Goal: Information Seeking & Learning: Learn about a topic

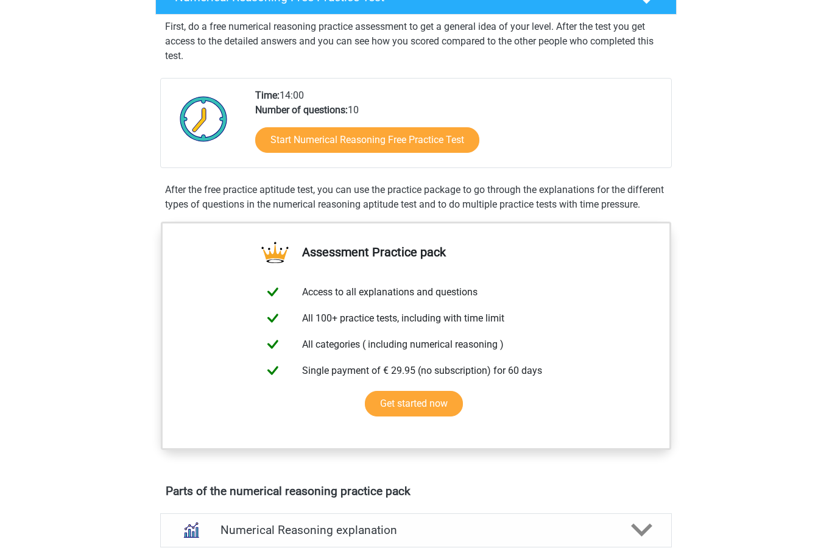
scroll to position [116, 0]
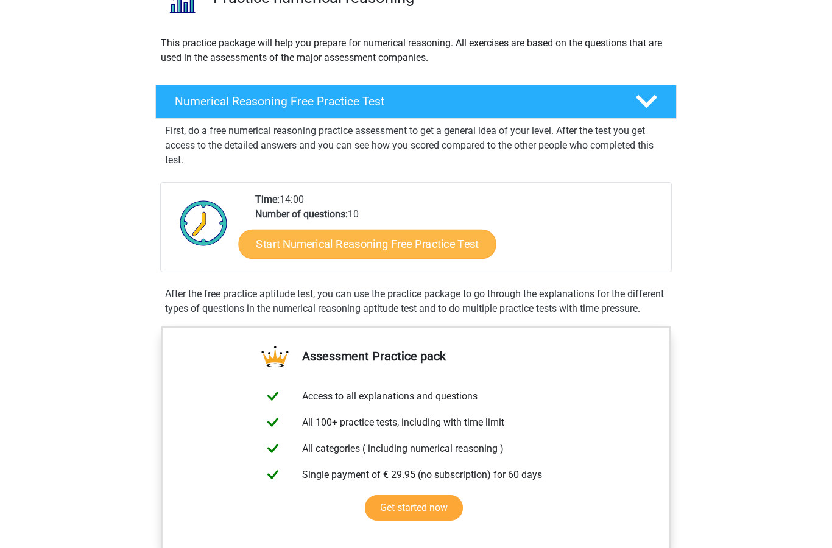
click at [435, 235] on link "Start Numerical Reasoning Free Practice Test" at bounding box center [368, 243] width 258 height 29
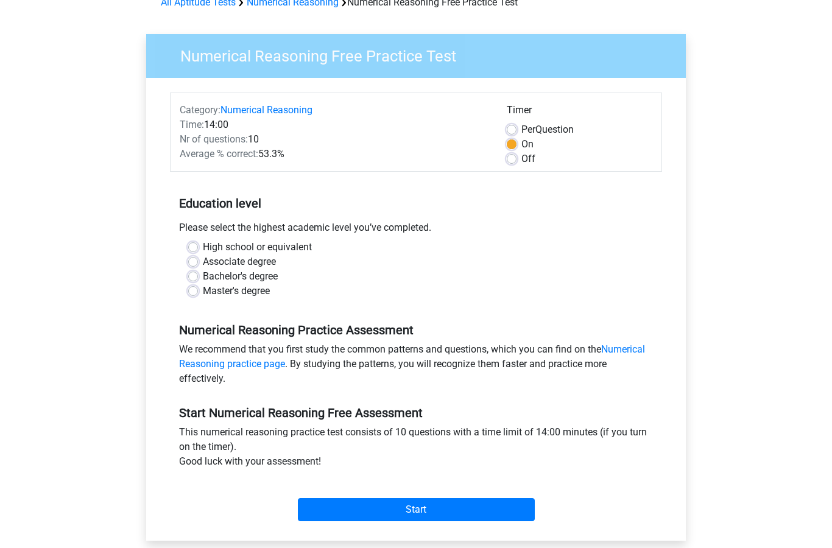
scroll to position [67, 0]
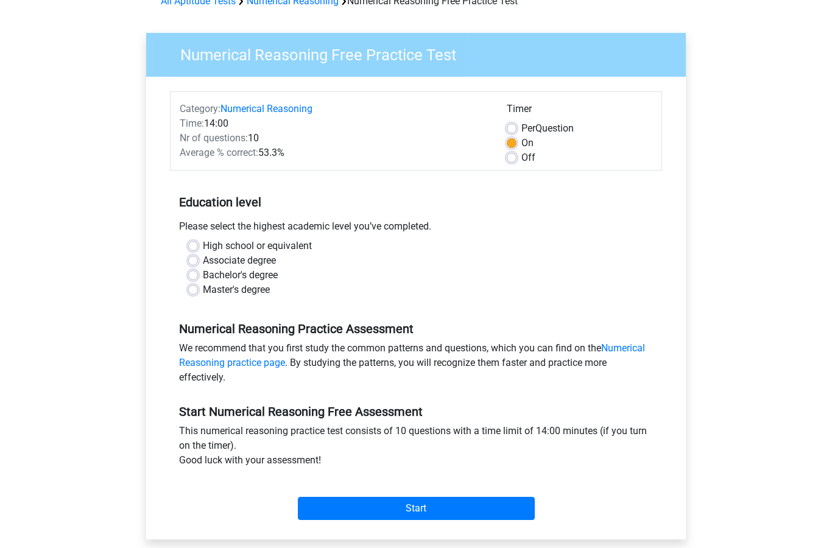
click at [203, 291] on label "Master's degree" at bounding box center [236, 290] width 67 height 15
click at [197, 291] on input "Master's degree" at bounding box center [193, 289] width 10 height 12
radio input "true"
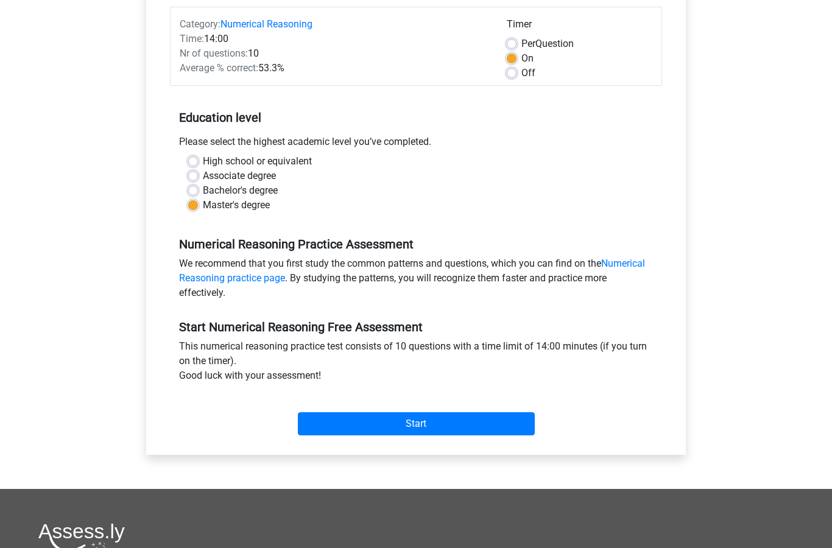
scroll to position [153, 0]
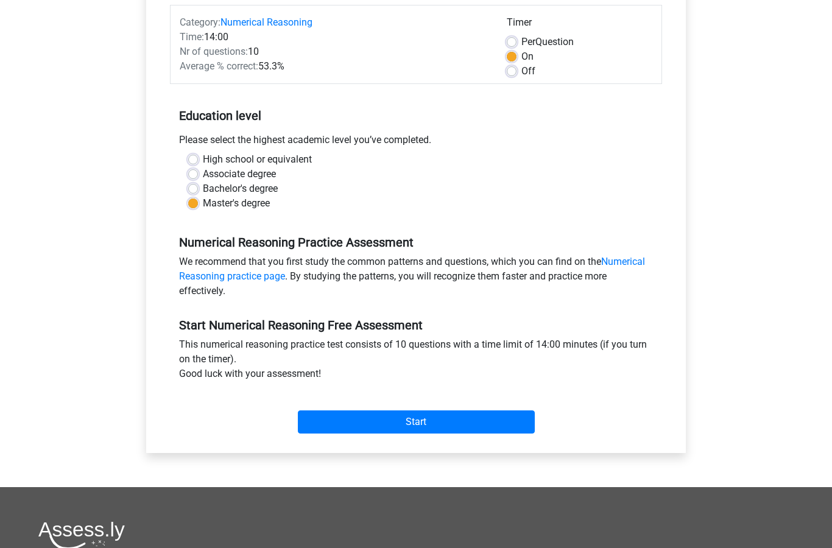
click at [641, 248] on h5 "Numerical Reasoning Practice Assessment" at bounding box center [416, 243] width 474 height 15
click at [636, 257] on link "Numerical Reasoning practice page" at bounding box center [412, 269] width 466 height 26
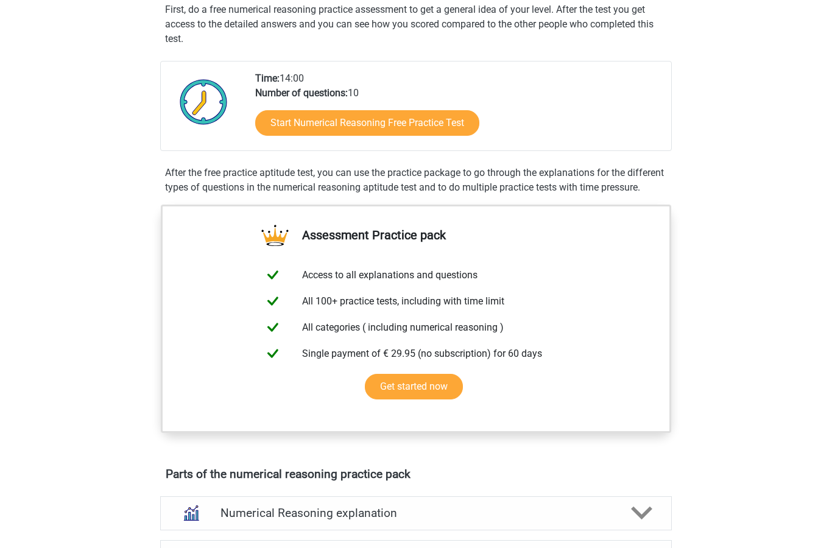
scroll to position [228, 0]
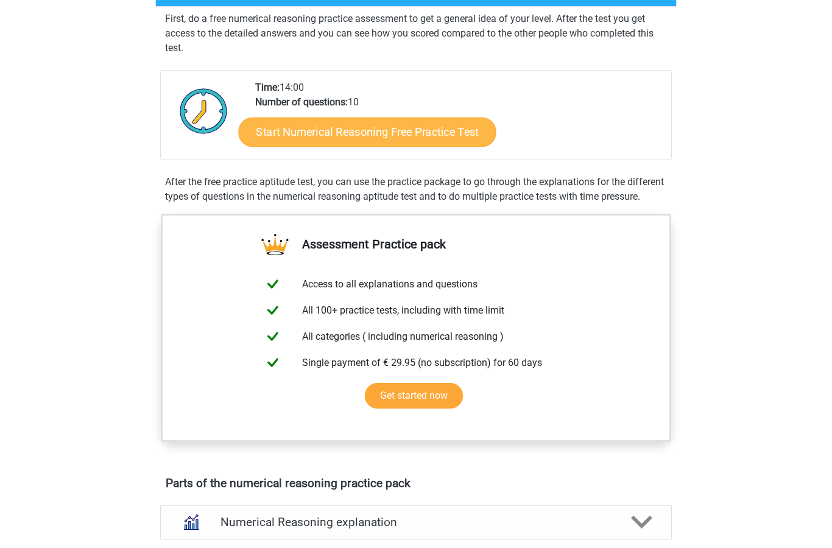
click at [439, 127] on link "Start Numerical Reasoning Free Practice Test" at bounding box center [368, 131] width 258 height 29
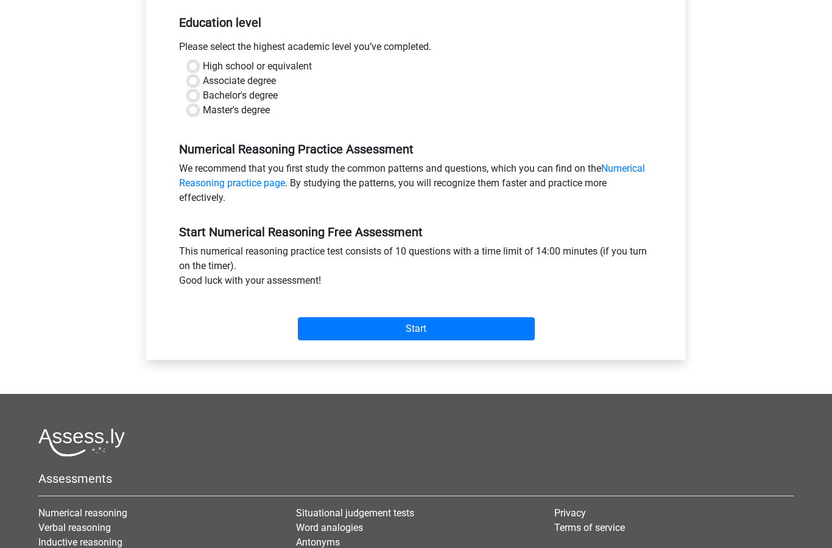
scroll to position [247, 0]
click at [203, 110] on label "Master's degree" at bounding box center [236, 110] width 67 height 15
click at [196, 110] on input "Master's degree" at bounding box center [193, 109] width 10 height 12
radio input "true"
click at [496, 327] on input "Start" at bounding box center [416, 328] width 237 height 23
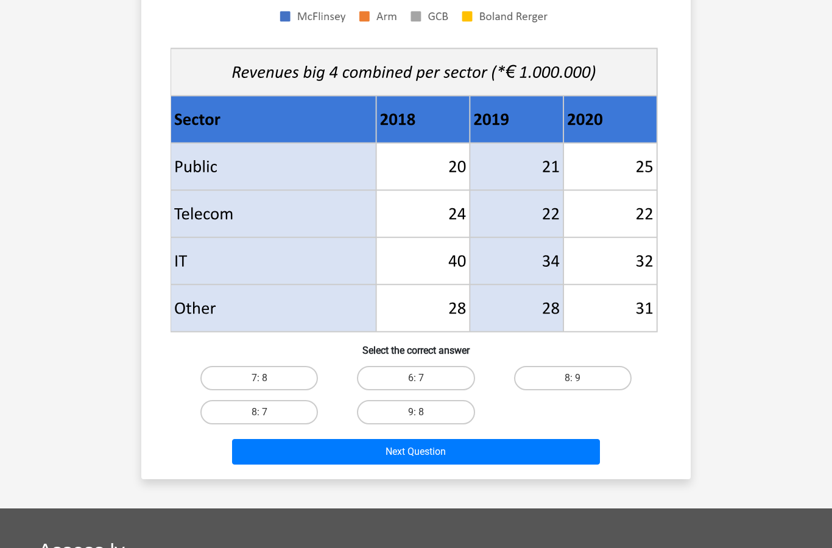
scroll to position [401, 0]
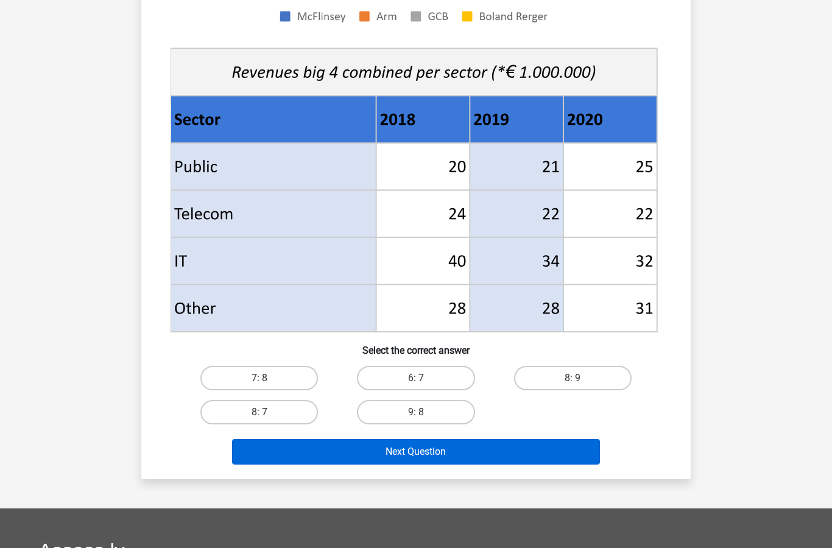
click at [563, 453] on button "Next Question" at bounding box center [416, 452] width 369 height 26
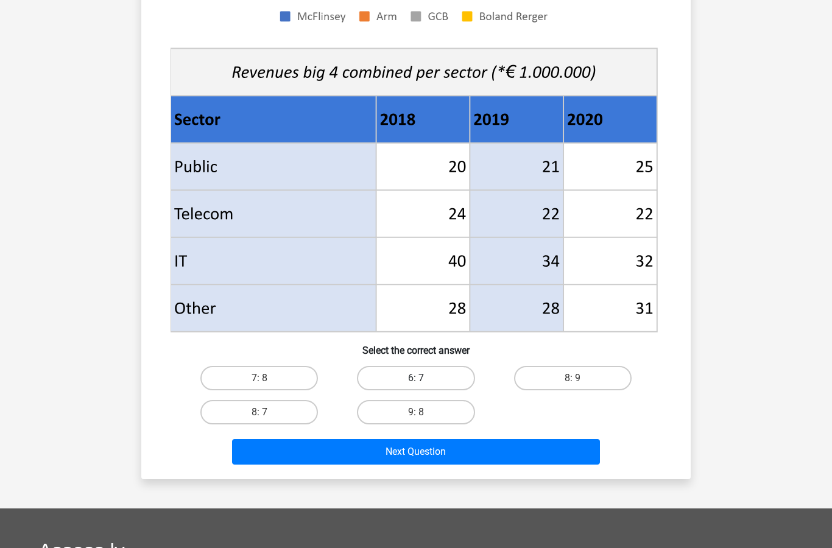
click at [434, 375] on label "6: 7" at bounding box center [416, 378] width 118 height 24
click at [424, 378] on input "6: 7" at bounding box center [420, 382] width 8 height 8
radio input "true"
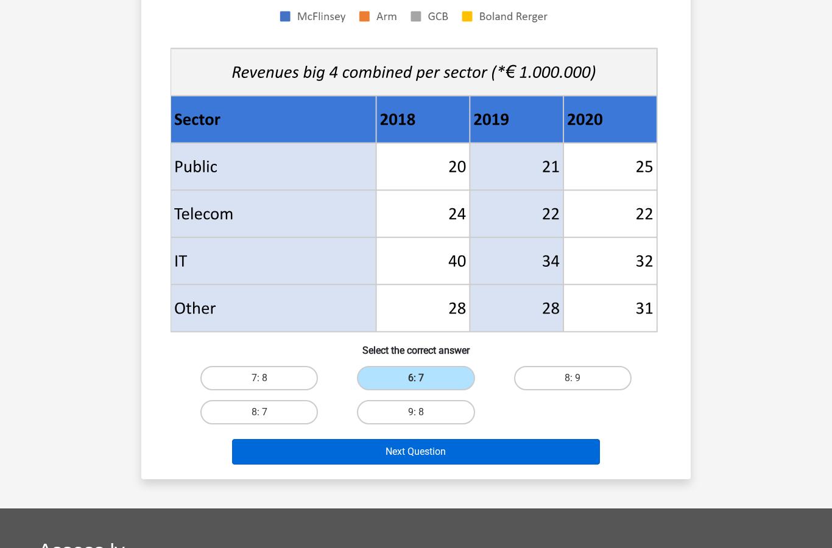
click at [567, 448] on button "Next Question" at bounding box center [416, 452] width 369 height 26
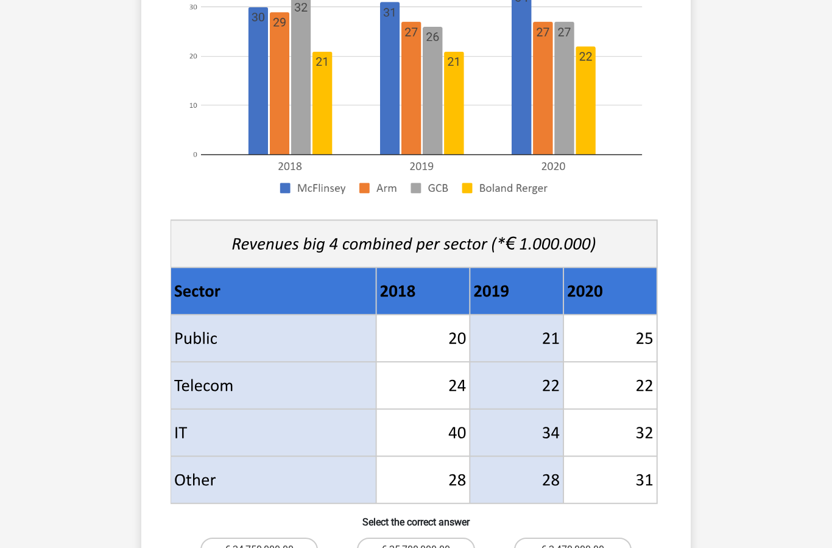
scroll to position [295, 0]
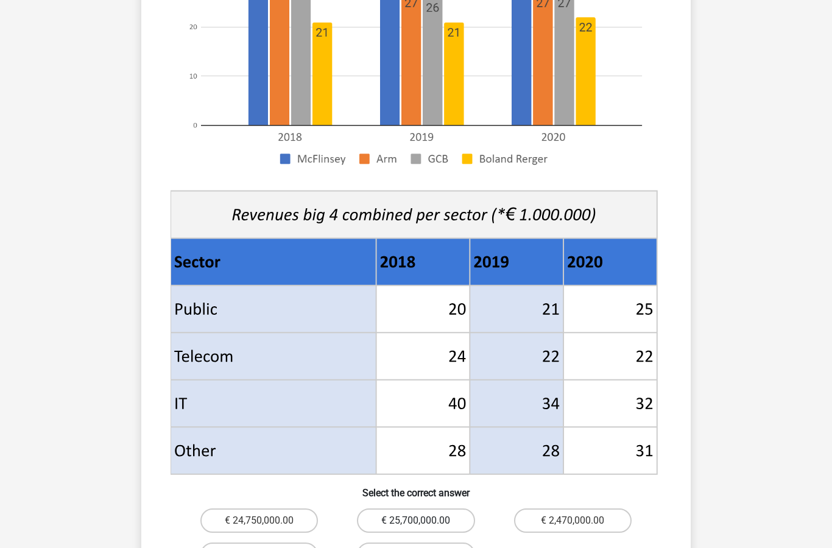
click at [453, 509] on label "€ 25,700,000.00" at bounding box center [416, 521] width 118 height 24
click at [424, 521] on input "€ 25,700,000.00" at bounding box center [420, 525] width 8 height 8
radio input "true"
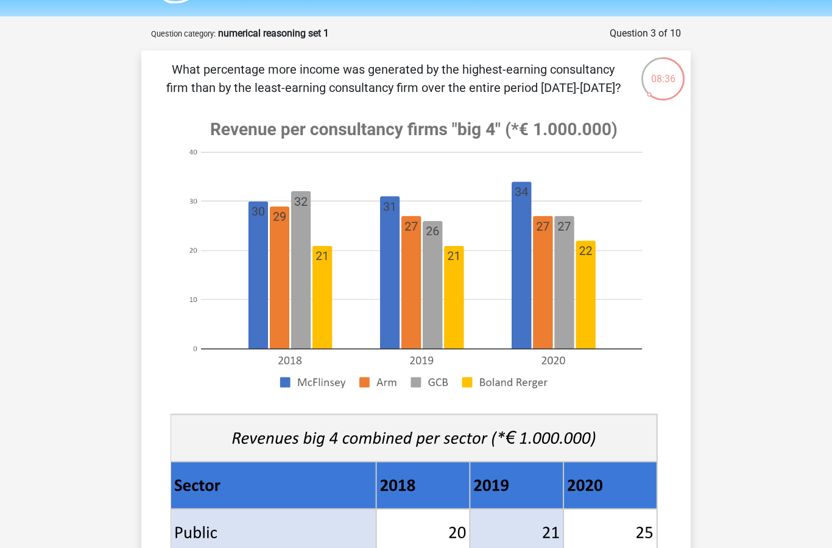
scroll to position [0, 0]
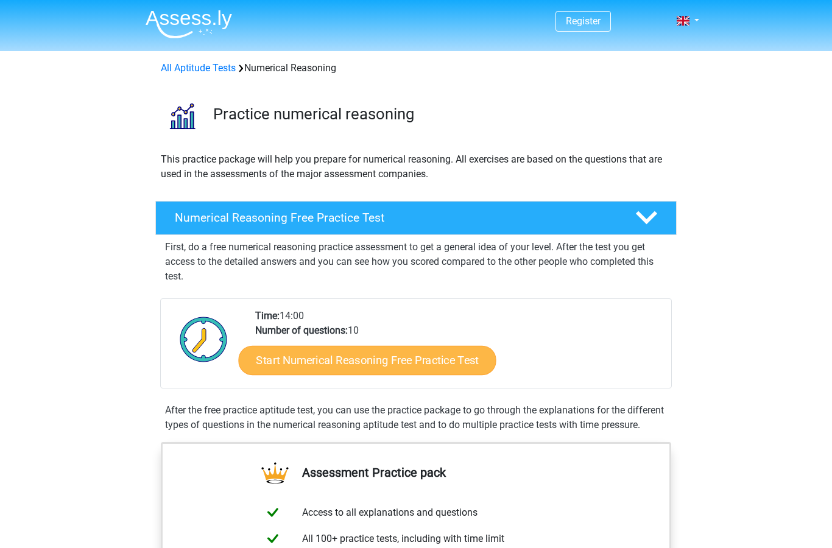
click at [445, 360] on link "Start Numerical Reasoning Free Practice Test" at bounding box center [368, 359] width 258 height 29
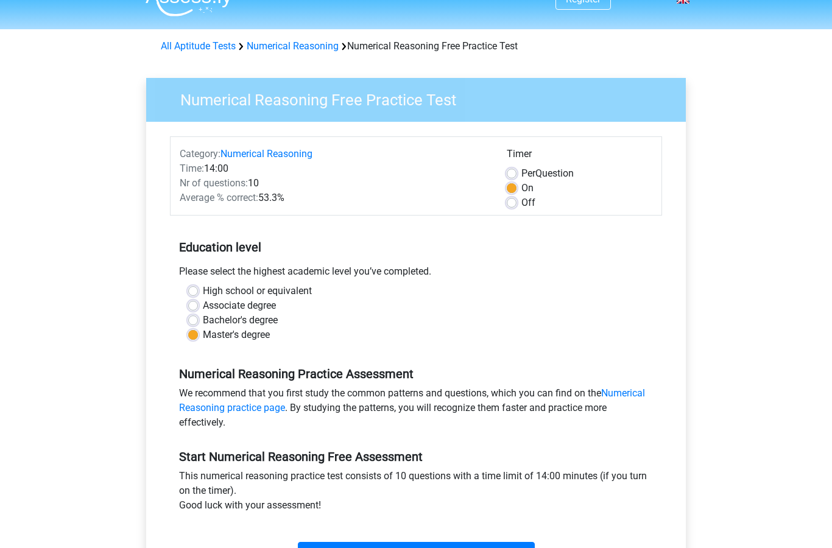
scroll to position [163, 0]
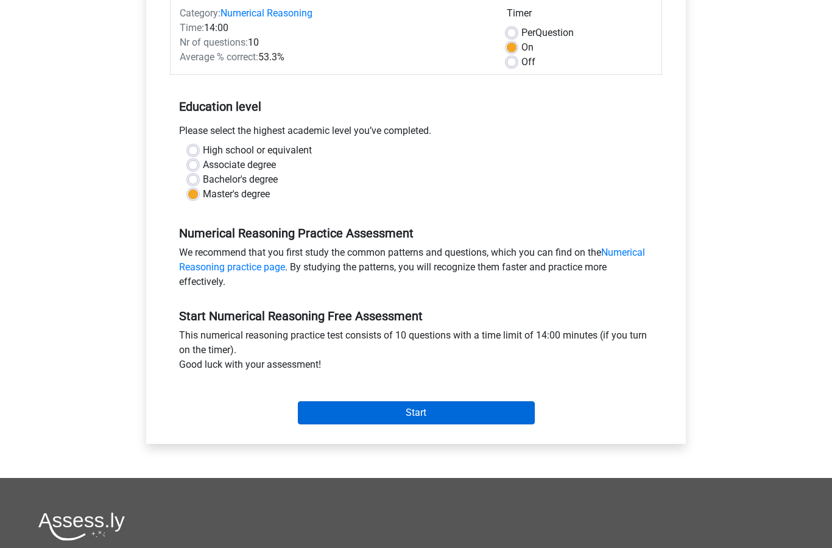
click at [475, 412] on input "Start" at bounding box center [416, 412] width 237 height 23
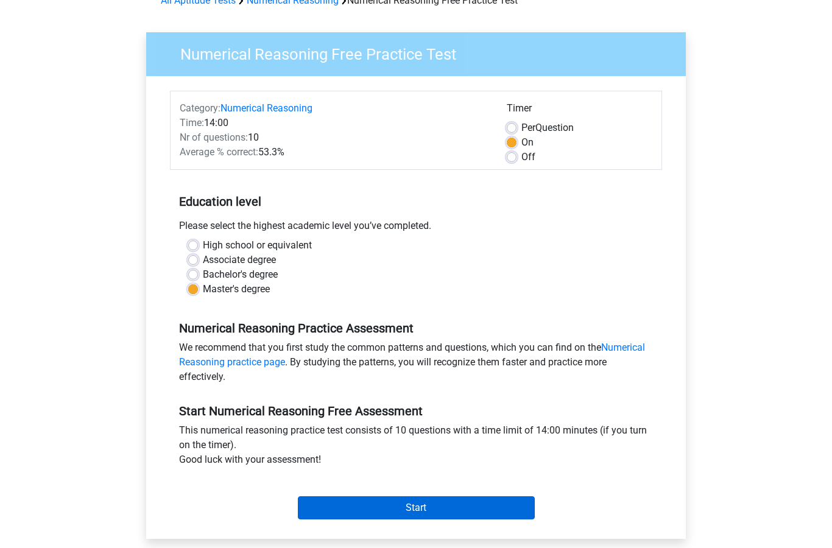
scroll to position [211, 0]
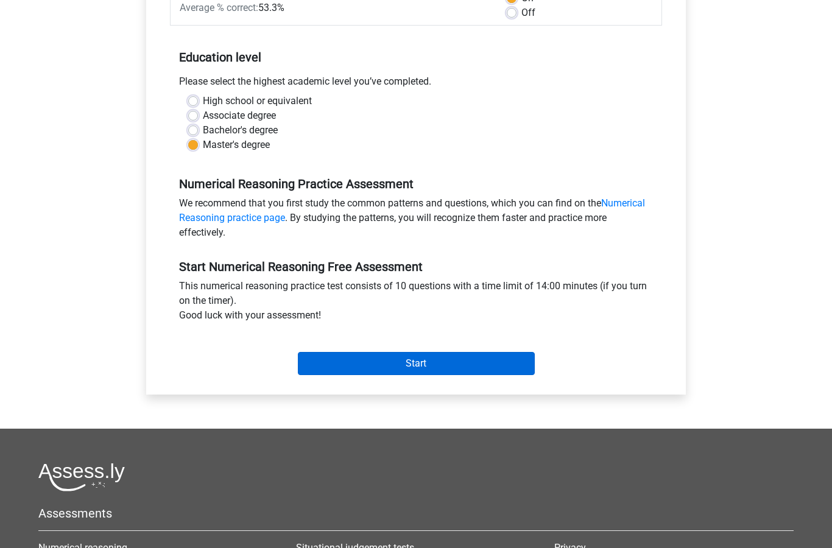
click at [498, 353] on input "Start" at bounding box center [416, 364] width 237 height 23
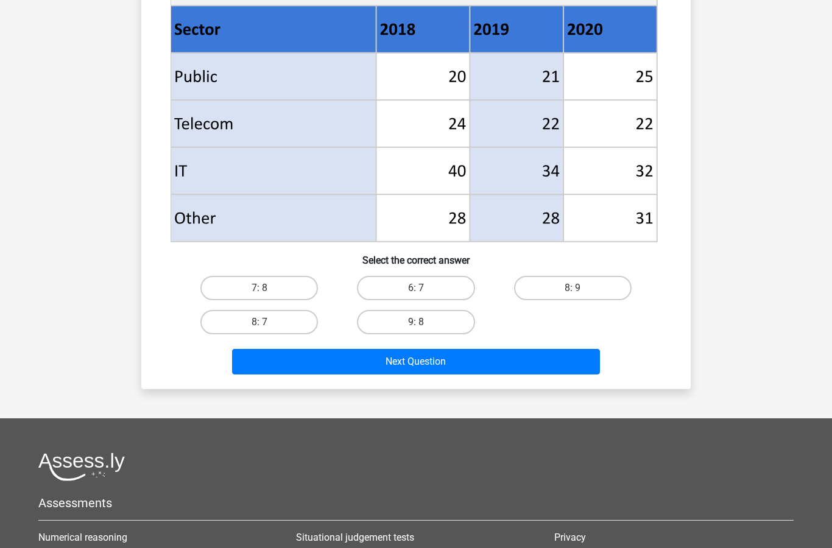
scroll to position [537, 0]
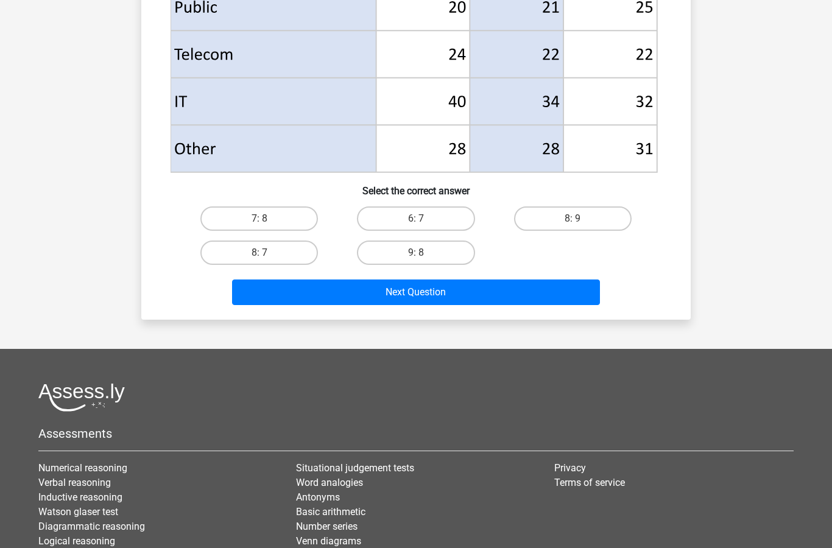
click at [264, 260] on input "8: 7" at bounding box center [264, 257] width 8 height 8
radio input "true"
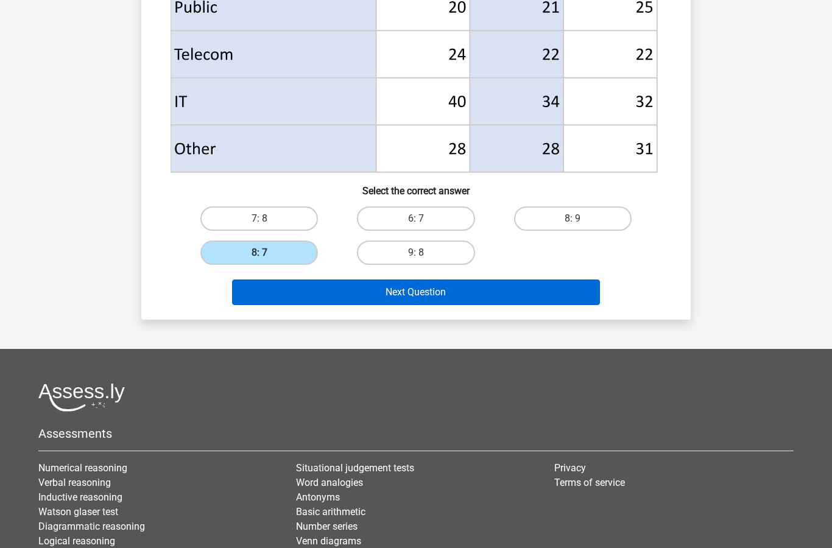
click at [479, 289] on button "Next Question" at bounding box center [416, 293] width 369 height 26
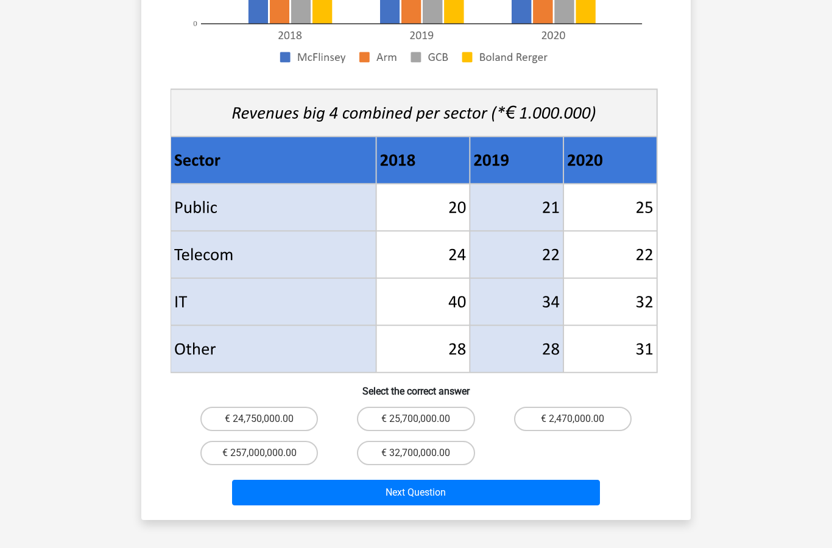
scroll to position [415, 0]
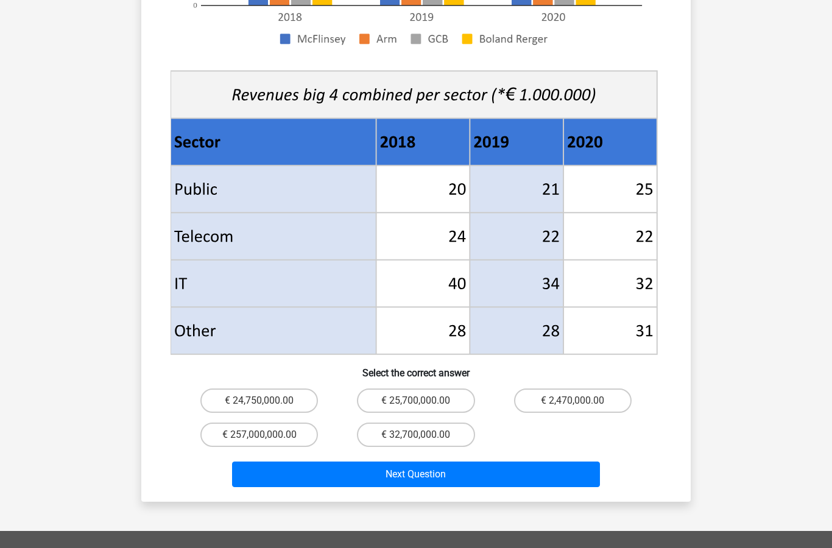
click at [758, 348] on div "Register Nederlands English" at bounding box center [416, 219] width 832 height 1268
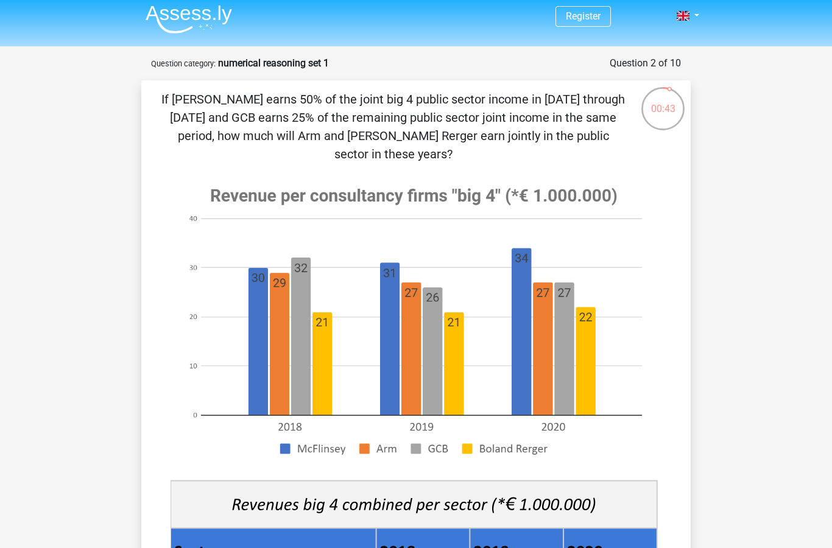
scroll to position [0, 0]
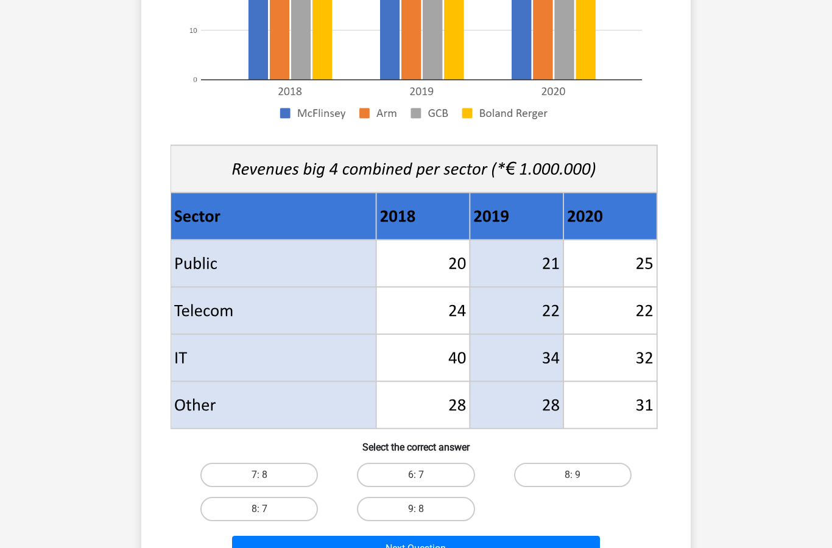
scroll to position [304, 0]
click at [277, 506] on label "8: 7" at bounding box center [259, 509] width 118 height 24
click at [267, 509] on input "8: 7" at bounding box center [264, 513] width 8 height 8
radio input "true"
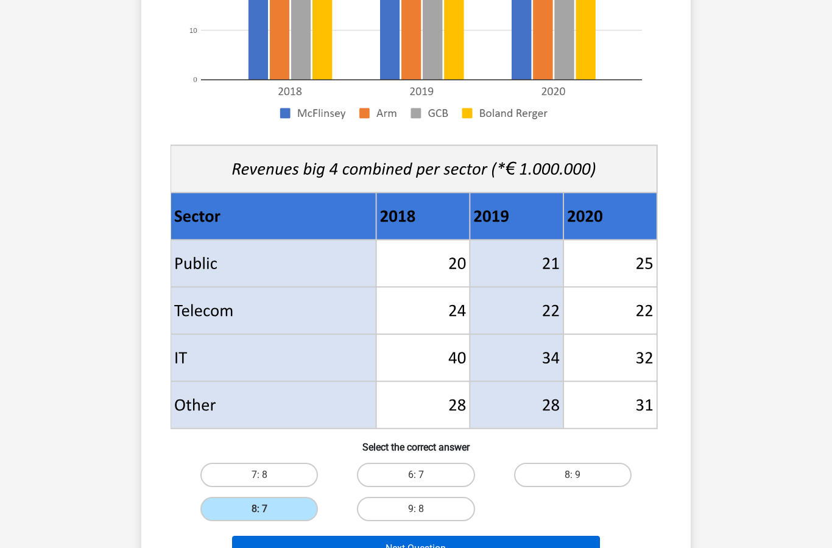
click at [495, 545] on button "Next Question" at bounding box center [416, 549] width 369 height 26
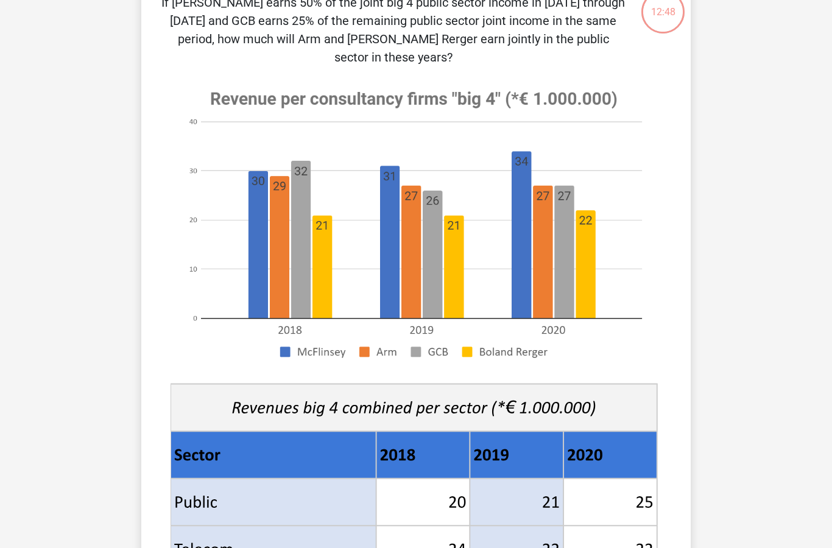
scroll to position [274, 0]
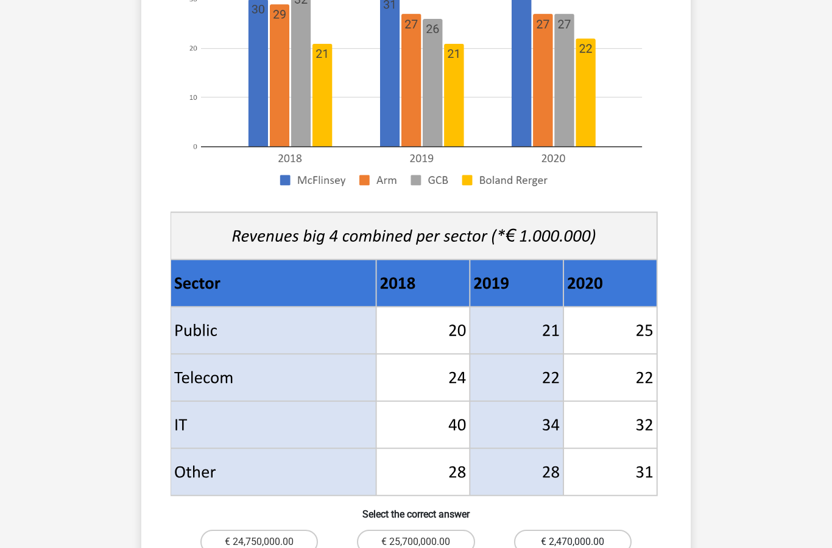
click at [596, 530] on label "€ 2,470,000.00" at bounding box center [573, 542] width 118 height 24
click at [581, 542] on input "€ 2,470,000.00" at bounding box center [577, 546] width 8 height 8
radio input "true"
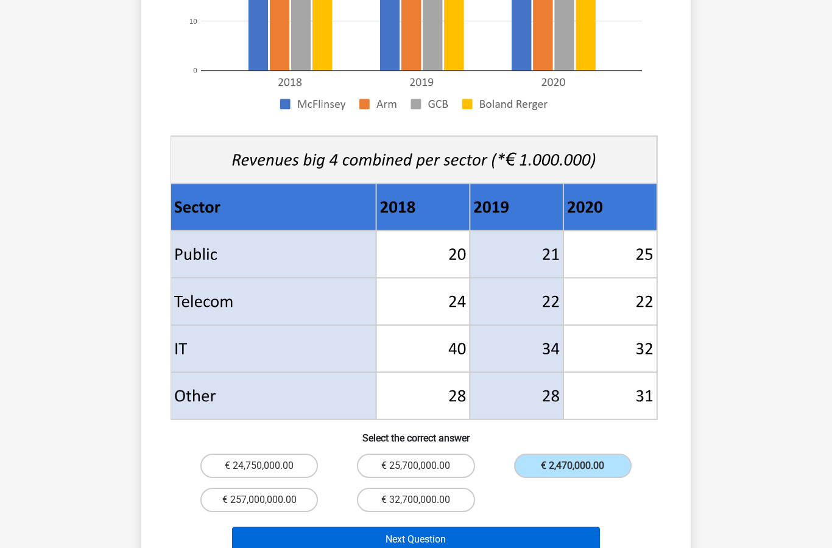
click at [520, 527] on button "Next Question" at bounding box center [416, 540] width 369 height 26
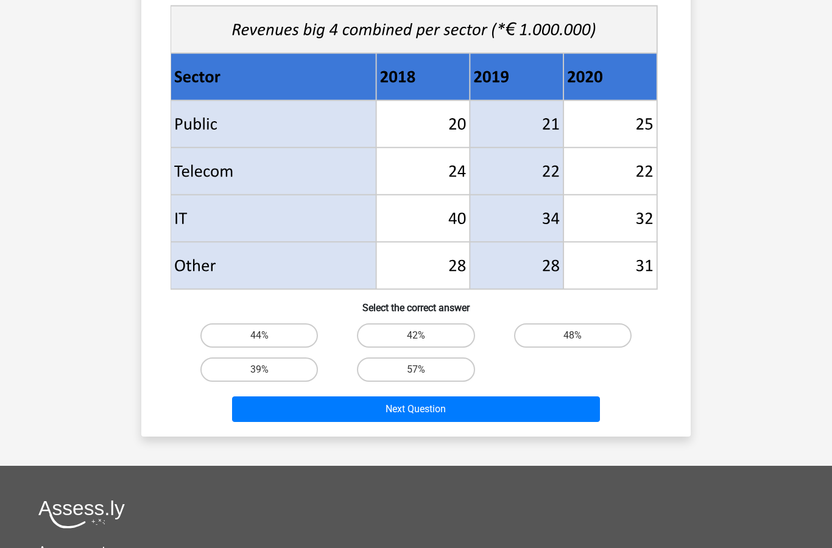
scroll to position [469, 0]
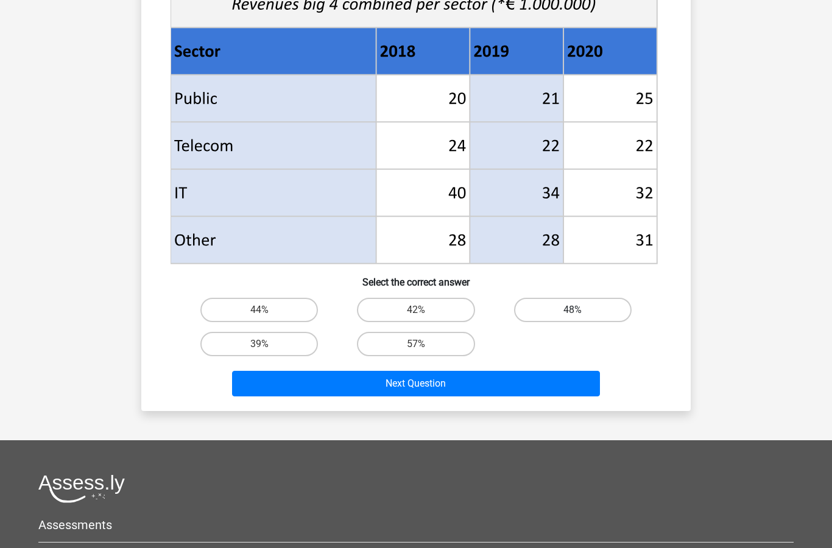
click at [599, 307] on label "48%" at bounding box center [573, 310] width 118 height 24
click at [581, 310] on input "48%" at bounding box center [577, 314] width 8 height 8
radio input "true"
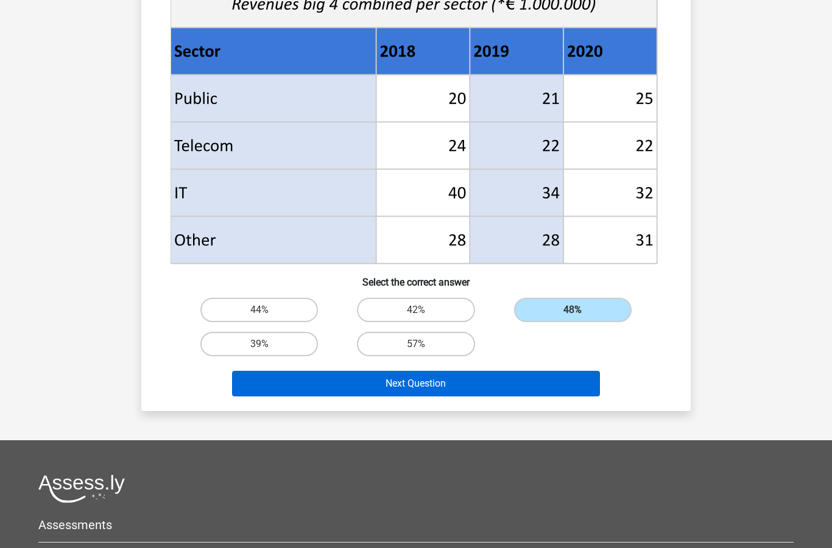
click at [517, 376] on button "Next Question" at bounding box center [416, 384] width 369 height 26
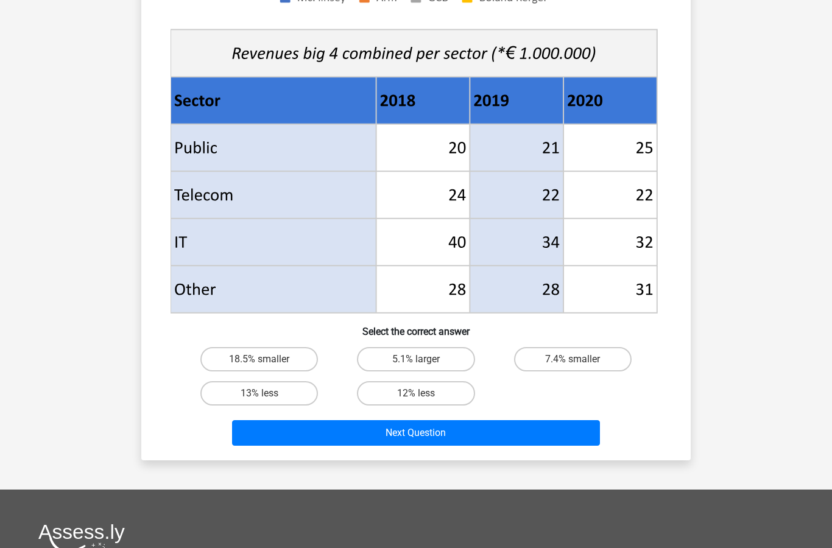
scroll to position [479, 0]
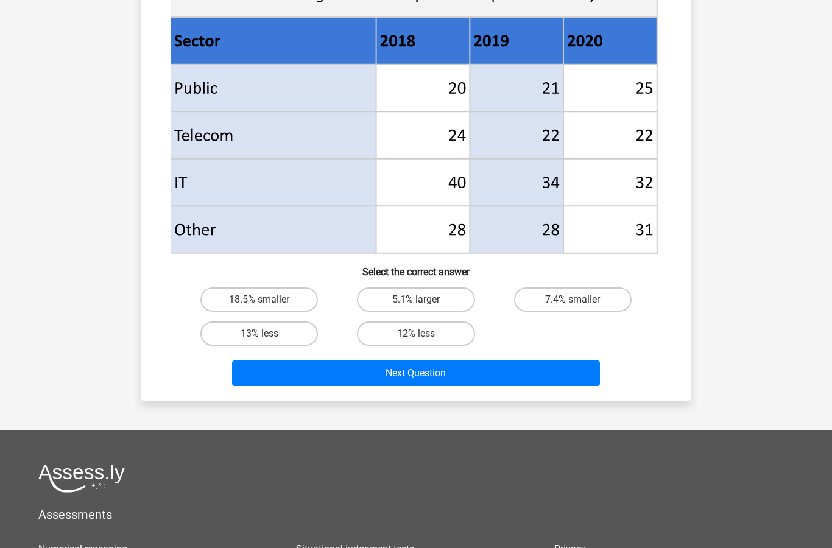
click at [576, 306] on input "7.4% smaller" at bounding box center [577, 304] width 8 height 8
radio input "true"
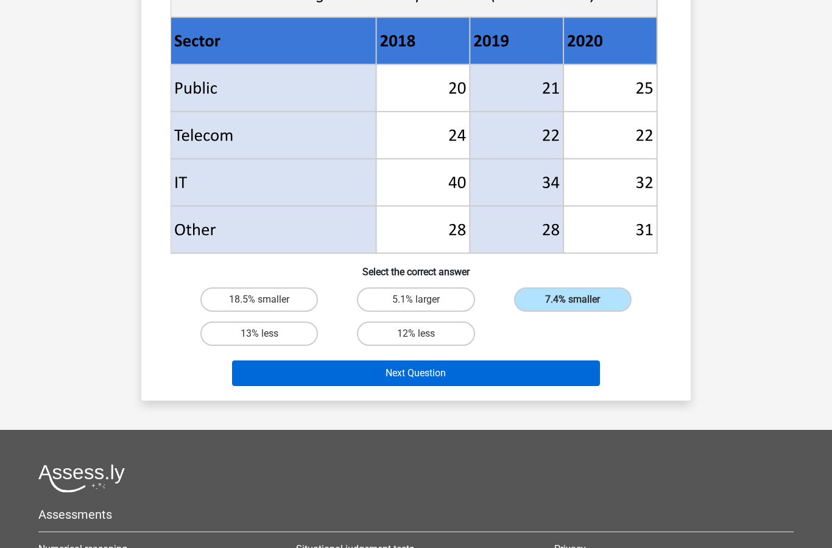
click at [546, 371] on button "Next Question" at bounding box center [416, 374] width 369 height 26
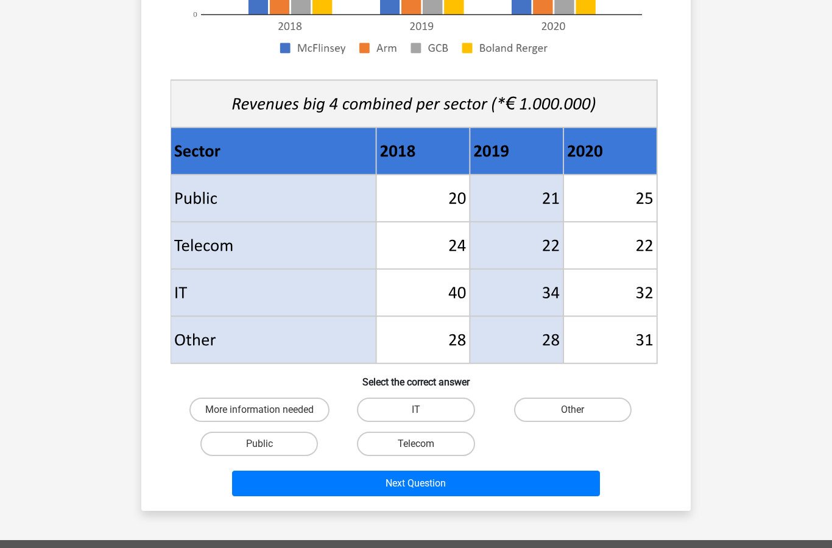
scroll to position [386, 0]
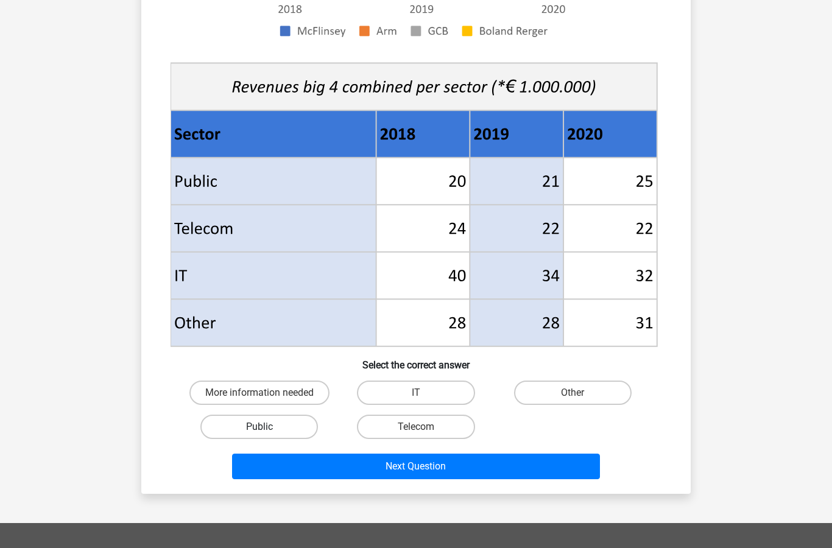
click at [258, 426] on label "Public" at bounding box center [259, 427] width 118 height 24
click at [260, 427] on input "Public" at bounding box center [264, 431] width 8 height 8
radio input "true"
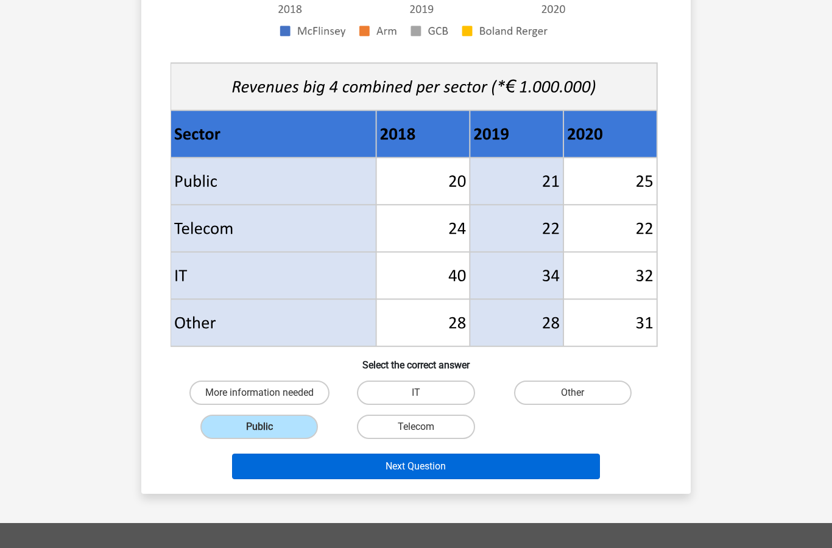
click at [465, 464] on button "Next Question" at bounding box center [416, 467] width 369 height 26
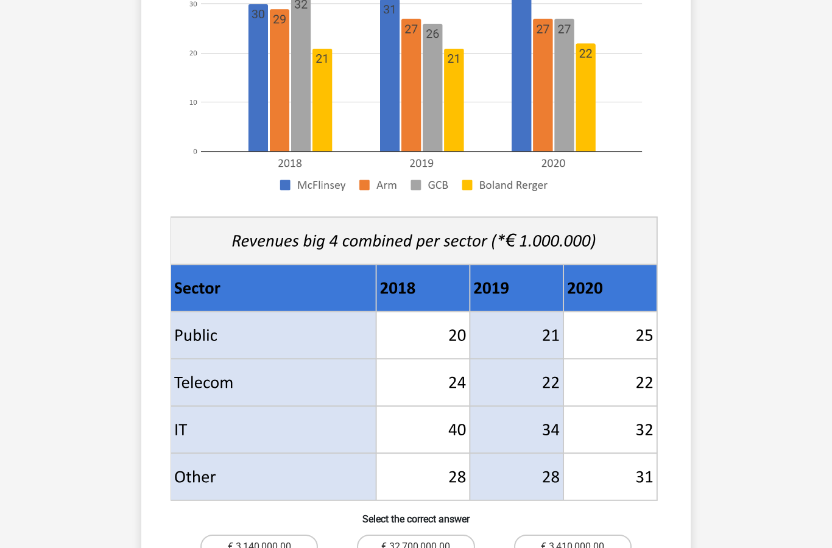
scroll to position [251, 0]
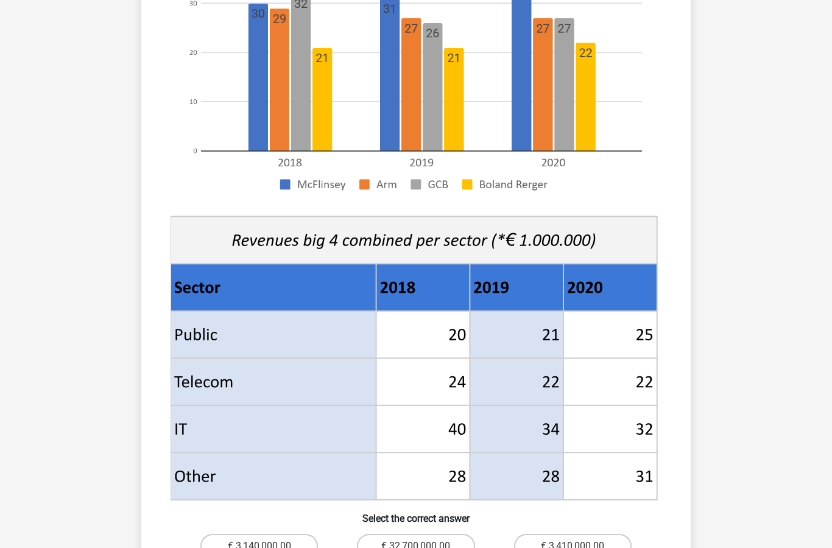
radio input "true"
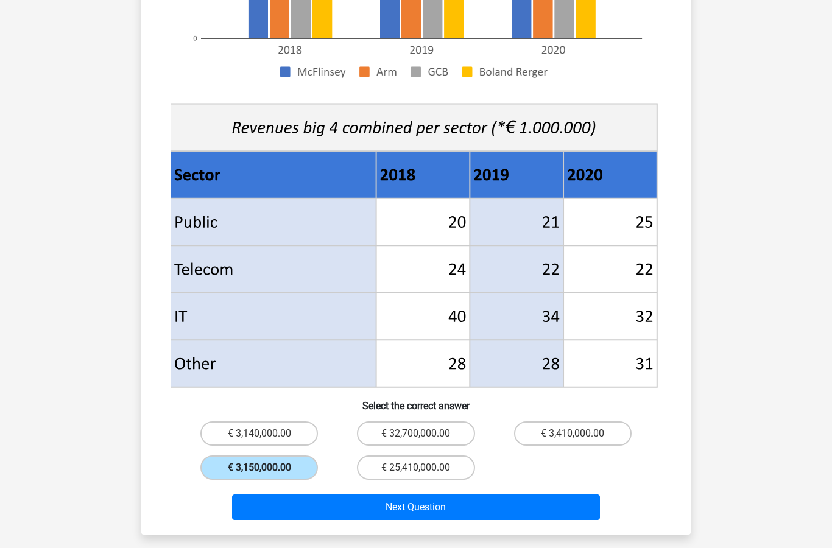
scroll to position [364, 0]
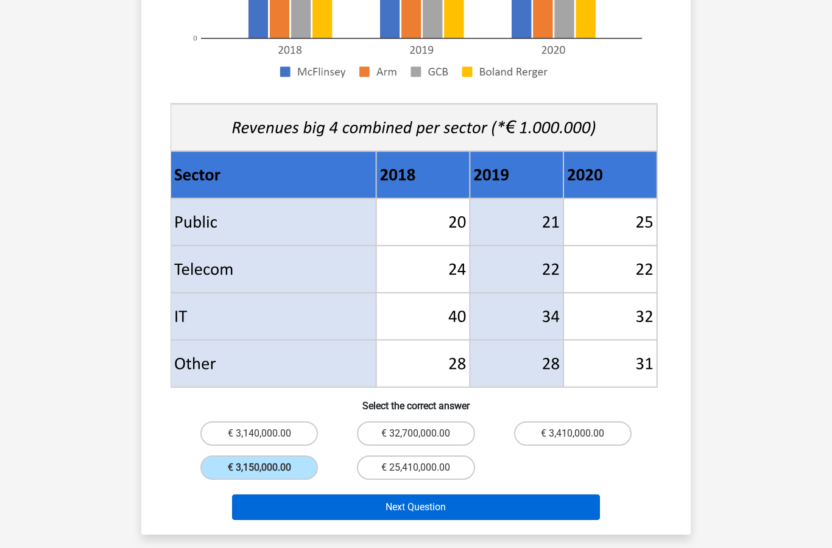
click at [537, 495] on button "Next Question" at bounding box center [416, 508] width 369 height 26
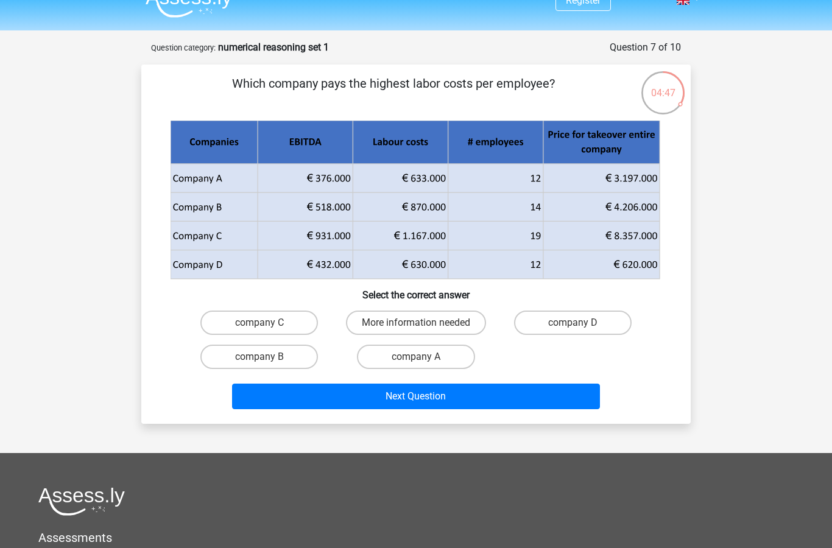
scroll to position [0, 0]
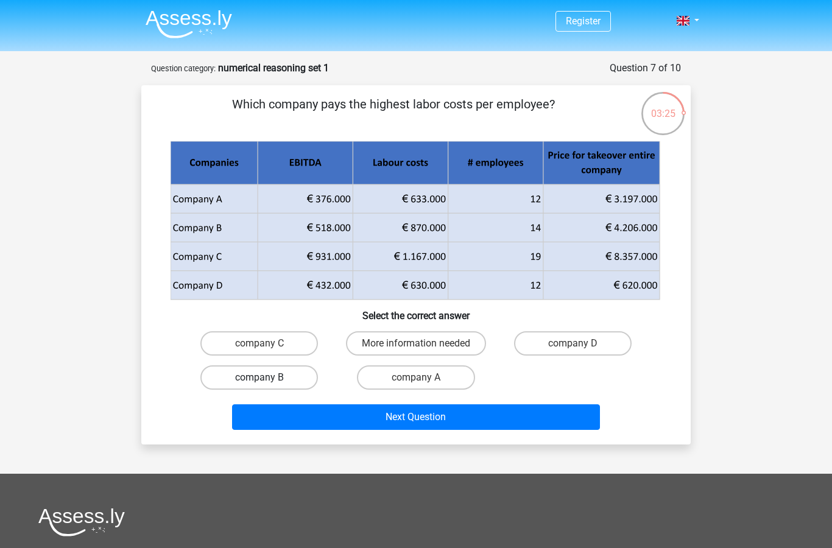
click at [285, 371] on label "company B" at bounding box center [259, 377] width 118 height 24
click at [267, 378] on input "company B" at bounding box center [264, 382] width 8 height 8
radio input "true"
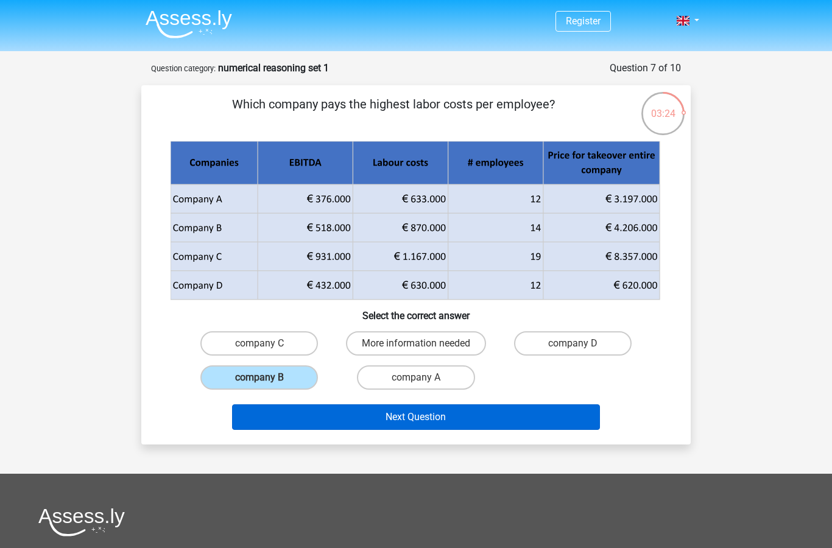
click at [443, 418] on button "Next Question" at bounding box center [416, 417] width 369 height 26
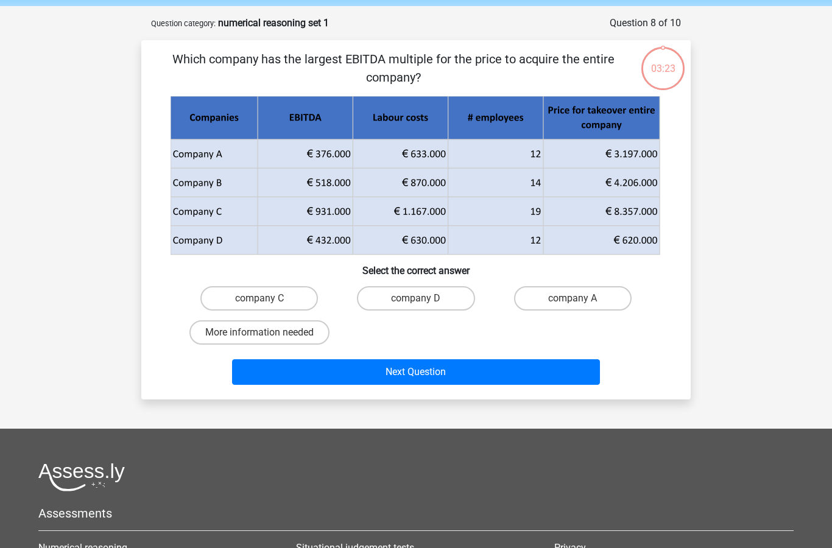
scroll to position [61, 0]
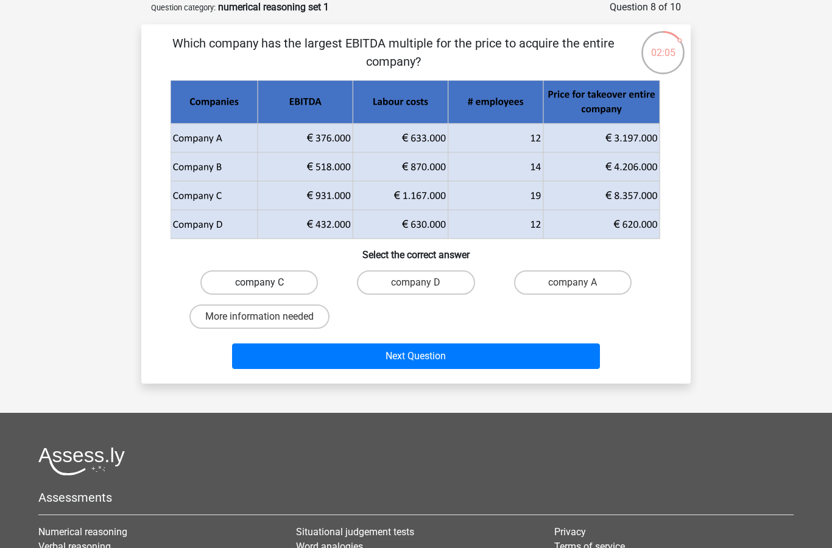
click at [274, 279] on label "company C" at bounding box center [259, 282] width 118 height 24
click at [267, 283] on input "company C" at bounding box center [264, 287] width 8 height 8
radio input "true"
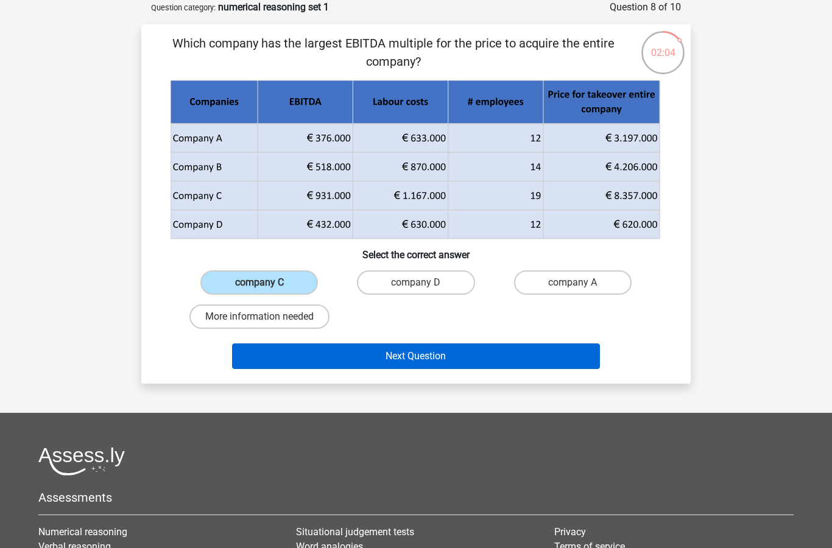
click at [482, 353] on button "Next Question" at bounding box center [416, 357] width 369 height 26
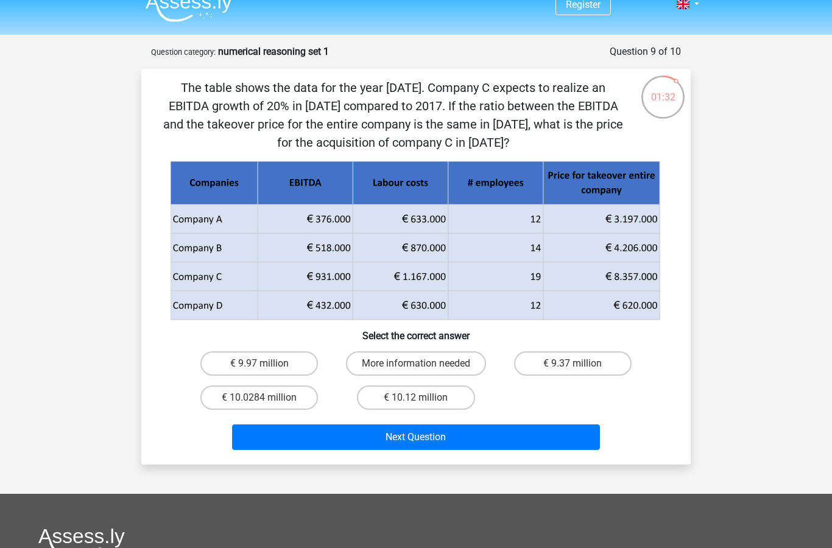
scroll to position [18, 0]
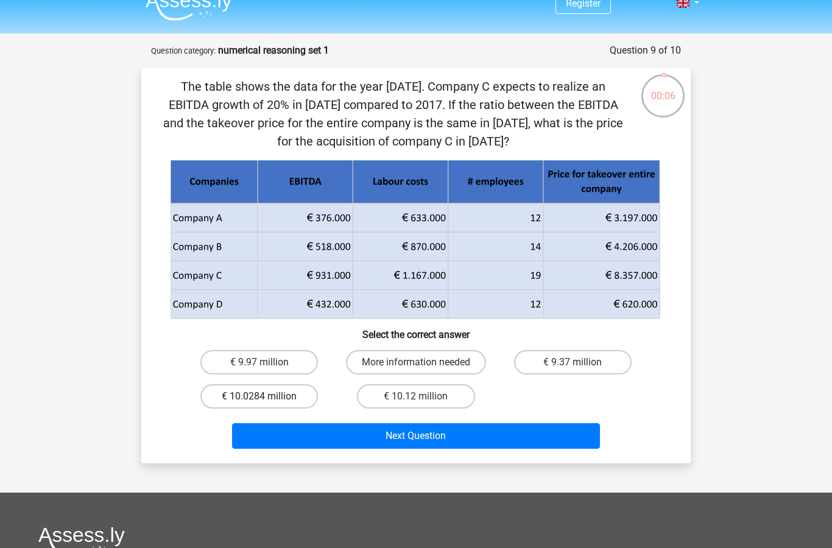
click at [269, 396] on label "€ 10.0284 million" at bounding box center [259, 396] width 118 height 24
click at [267, 397] on input "€ 10.0284 million" at bounding box center [264, 401] width 8 height 8
radio input "true"
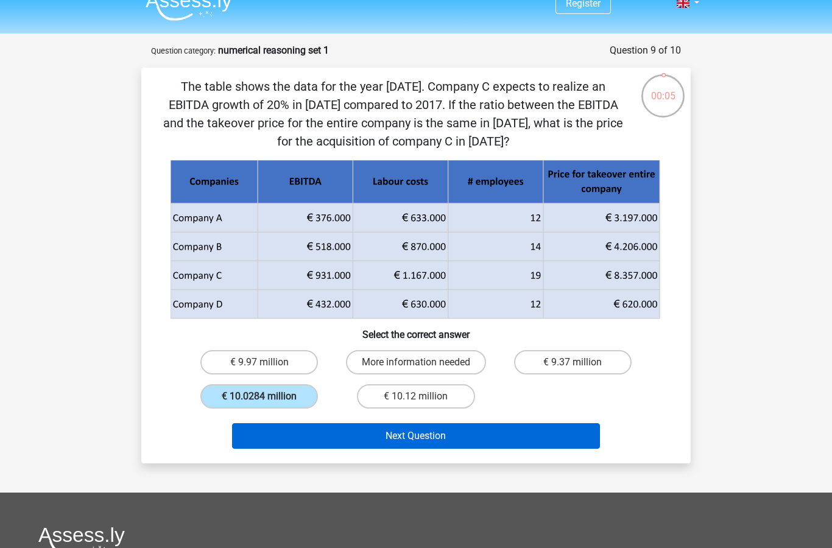
click at [457, 439] on button "Next Question" at bounding box center [416, 436] width 369 height 26
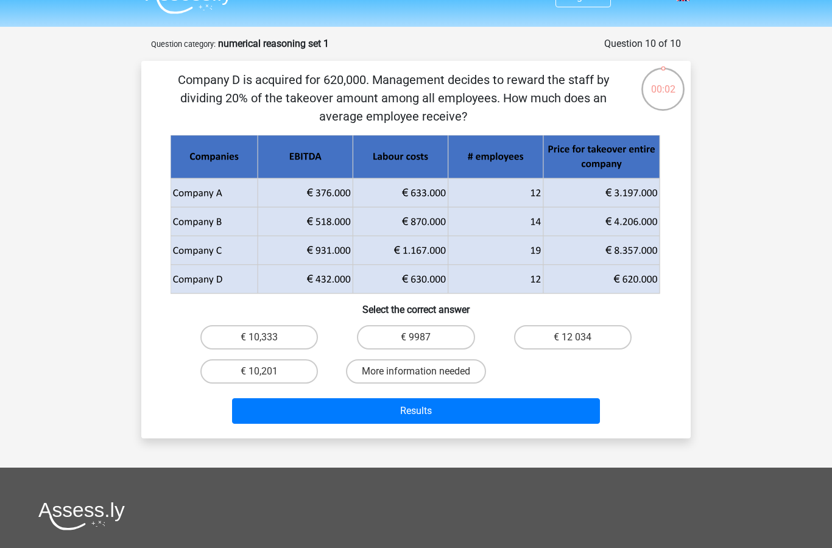
scroll to position [27, 0]
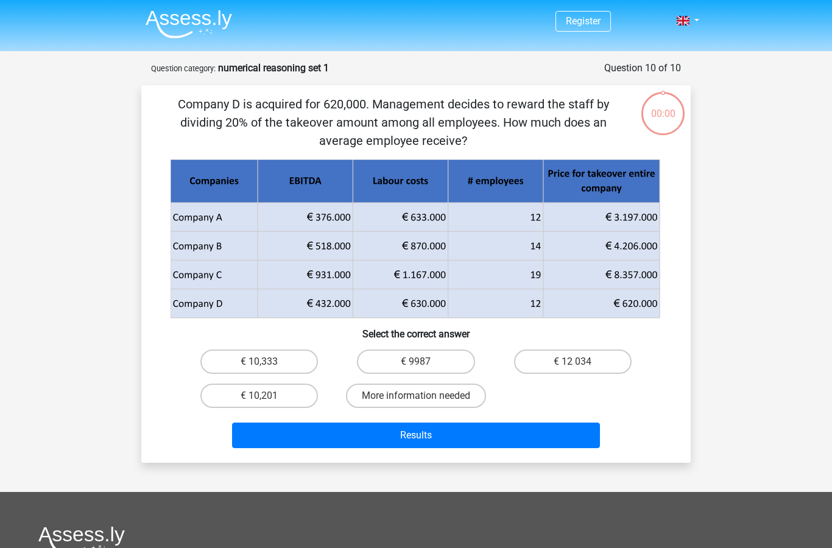
scroll to position [27, 0]
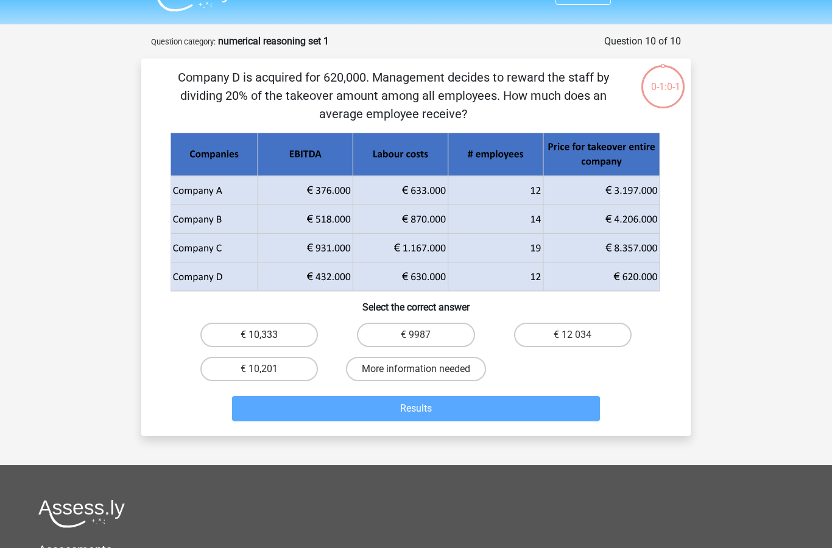
click at [274, 330] on label "€ 10,333" at bounding box center [259, 335] width 118 height 24
click at [267, 335] on input "€ 10,333" at bounding box center [264, 339] width 8 height 8
radio input "true"
